Goal: Task Accomplishment & Management: Complete application form

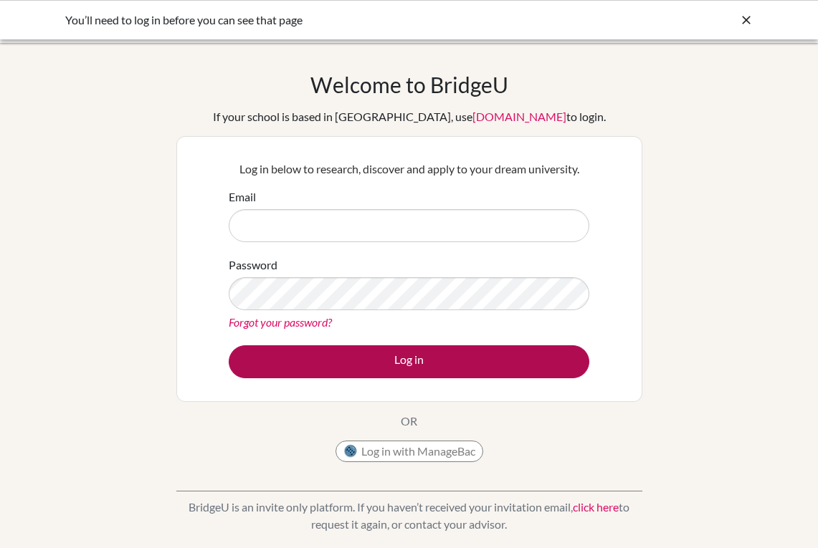
type input "[EMAIL_ADDRESS][DOMAIN_NAME]"
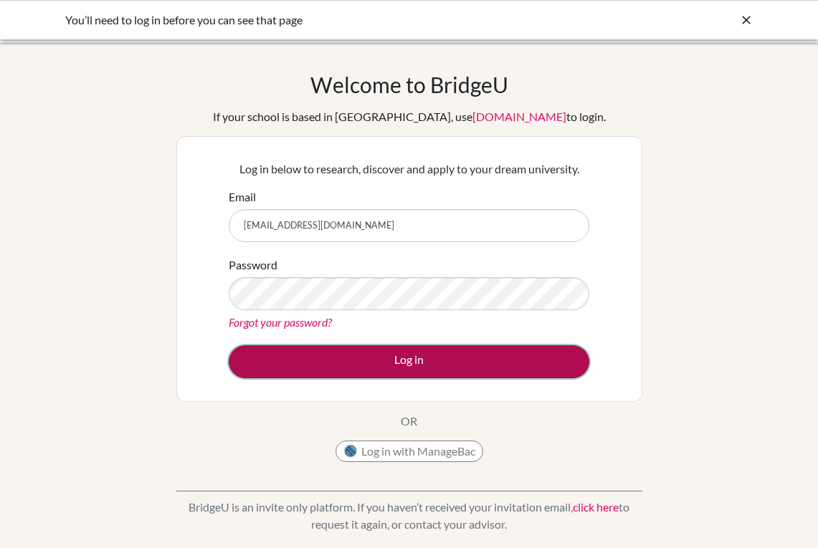
click at [404, 363] on button "Log in" at bounding box center [409, 362] width 361 height 33
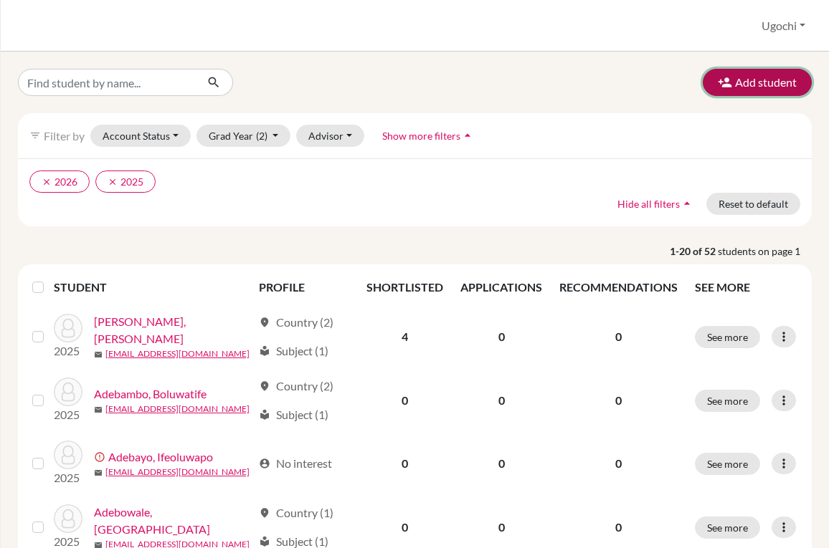
click at [753, 81] on button "Add student" at bounding box center [757, 82] width 109 height 27
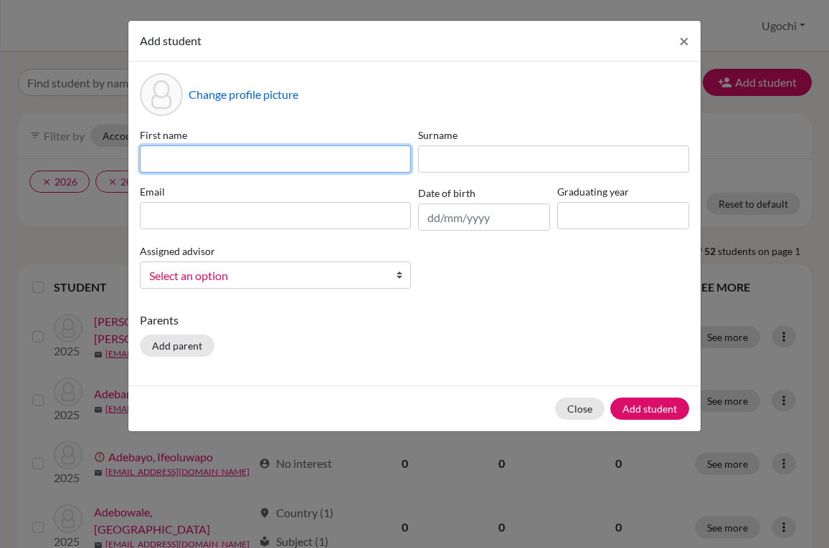
click at [151, 161] on input at bounding box center [275, 159] width 271 height 27
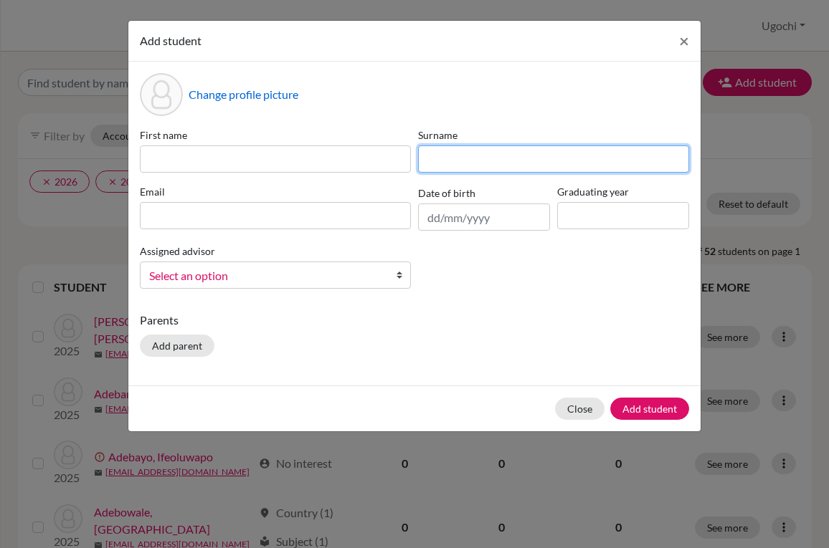
click at [437, 158] on input at bounding box center [553, 159] width 271 height 27
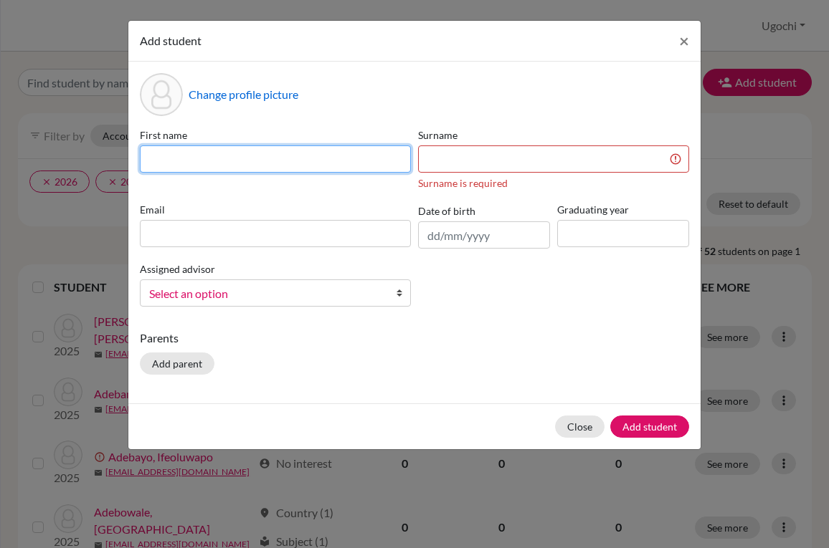
click at [149, 161] on input at bounding box center [275, 159] width 271 height 27
type input "Oritsemeyiwa"
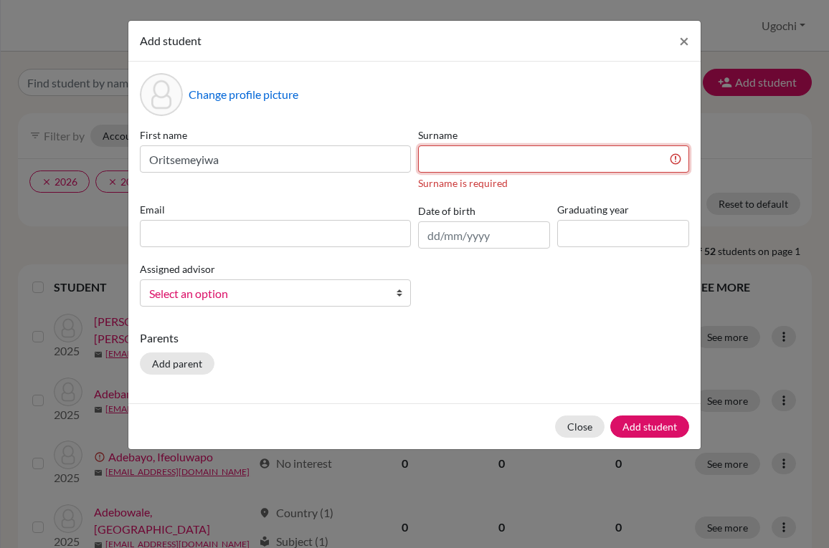
click at [452, 169] on input at bounding box center [553, 159] width 271 height 27
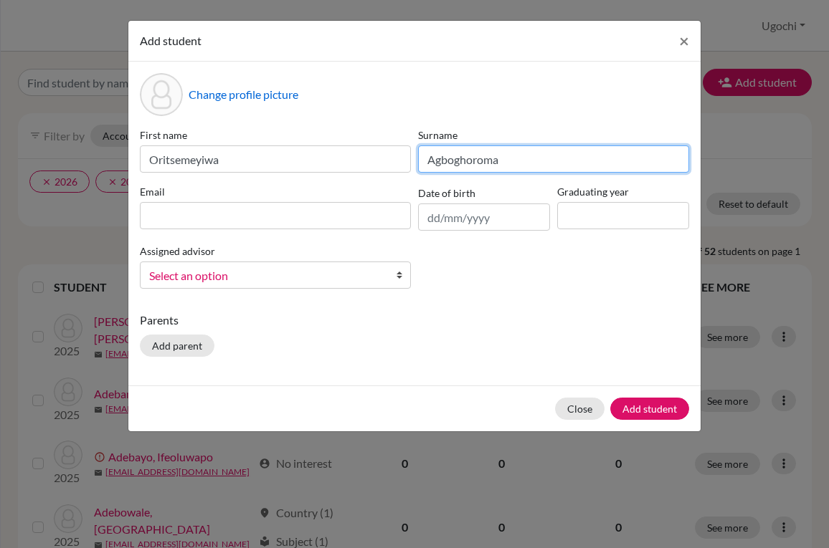
type input "Agboghoroma"
